Goal: Navigation & Orientation: Go to known website

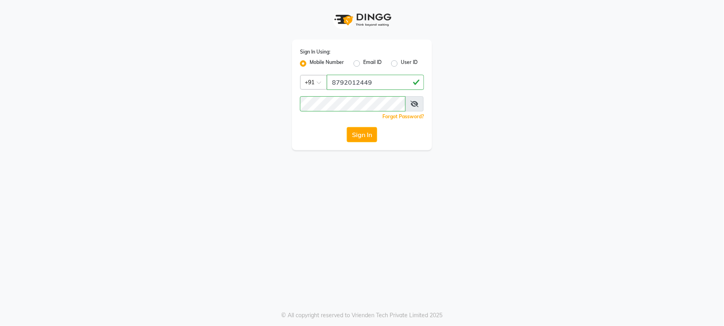
click at [415, 110] on span at bounding box center [414, 103] width 18 height 15
click at [415, 99] on span at bounding box center [414, 103] width 18 height 15
click at [414, 102] on span at bounding box center [414, 103] width 18 height 15
click at [414, 102] on icon at bounding box center [415, 104] width 8 height 6
click at [368, 79] on input "8792012449" at bounding box center [375, 82] width 97 height 15
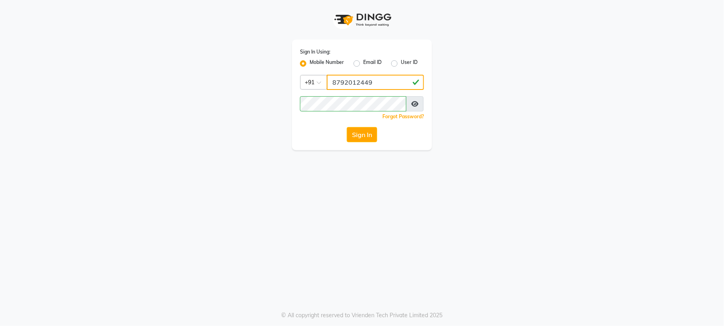
type input "9980535167"
click at [363, 134] on button "Sign In" at bounding box center [362, 134] width 30 height 15
